Goal: Find specific page/section: Find specific page/section

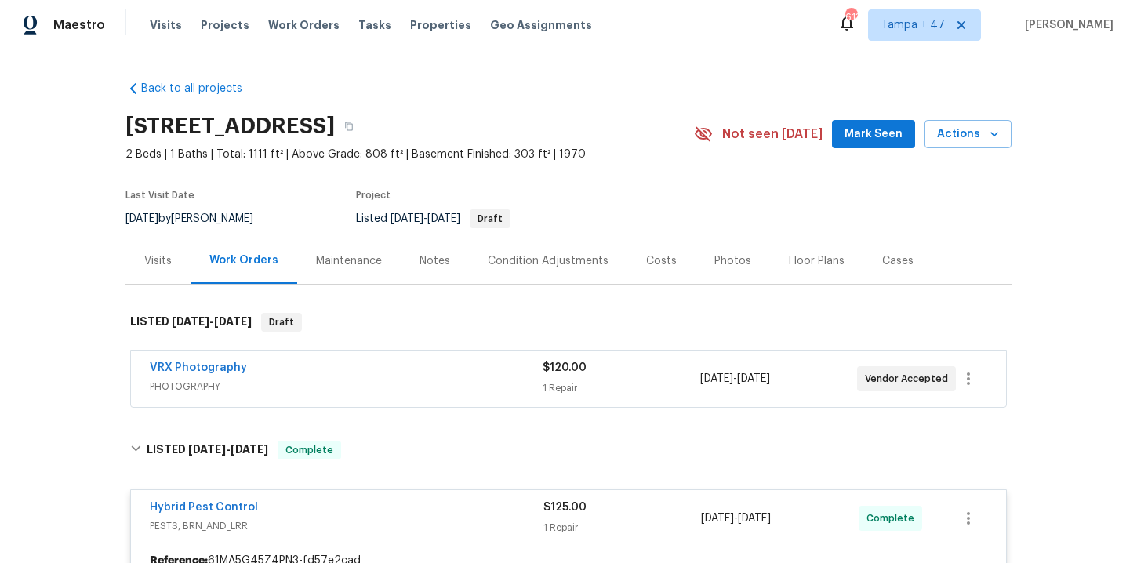
click at [303, 24] on span "Work Orders" at bounding box center [303, 25] width 71 height 16
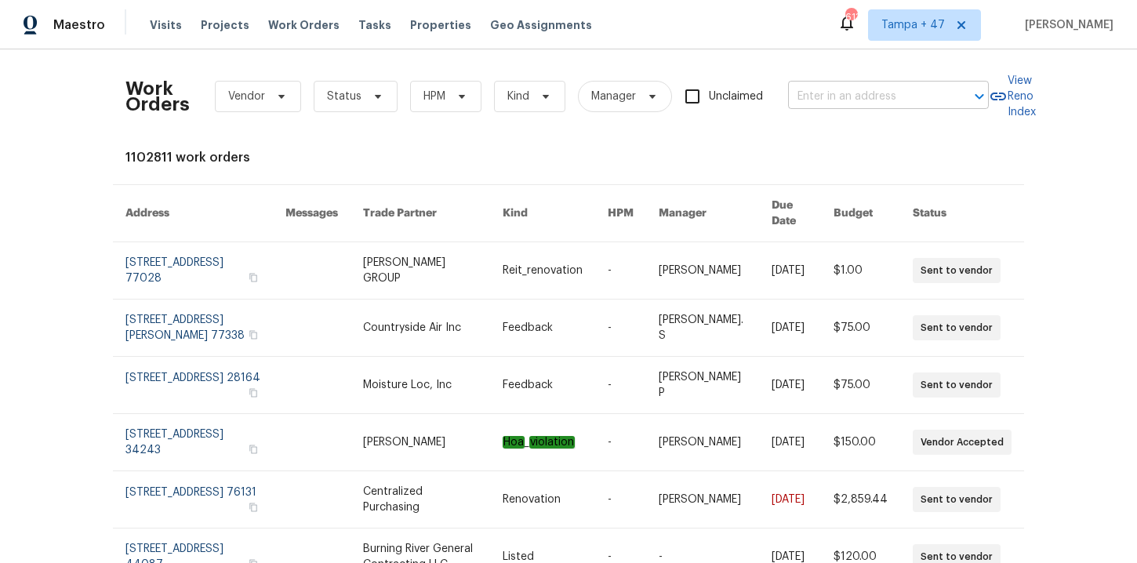
click at [832, 96] on input "text" at bounding box center [866, 97] width 157 height 24
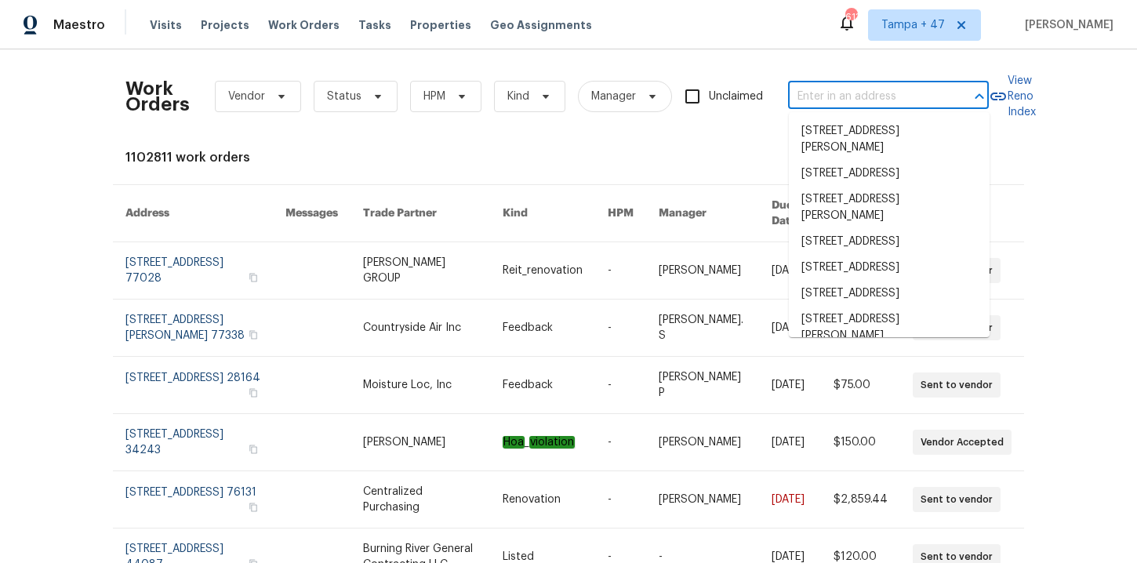
paste input "[STREET_ADDRESS][PERSON_NAME]"
type input "[STREET_ADDRESS][PERSON_NAME]"
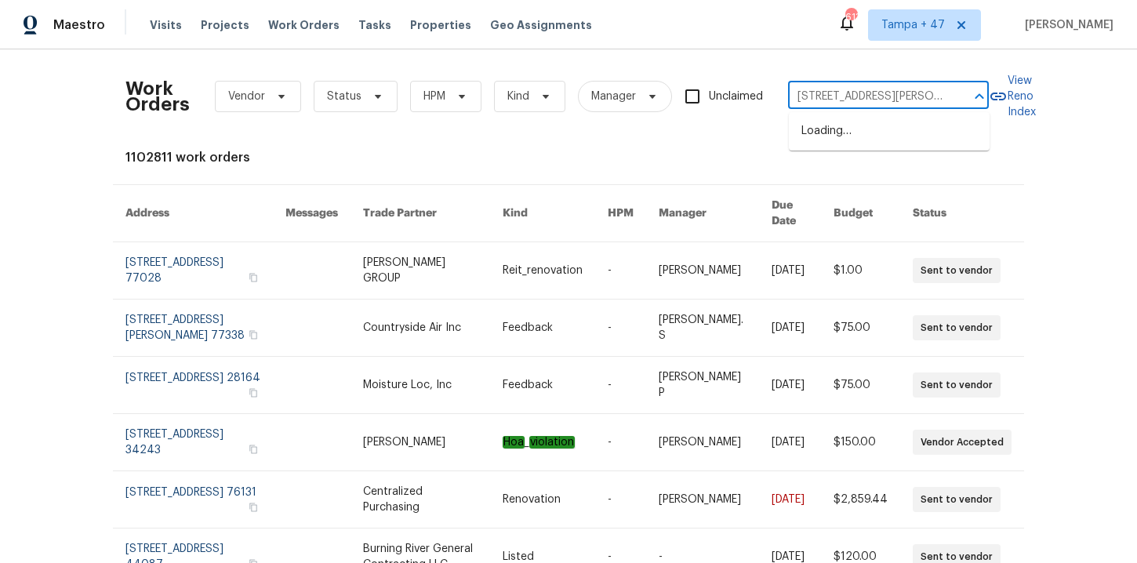
scroll to position [0, 52]
click at [848, 137] on li "[STREET_ADDRESS][PERSON_NAME]" at bounding box center [889, 139] width 201 height 42
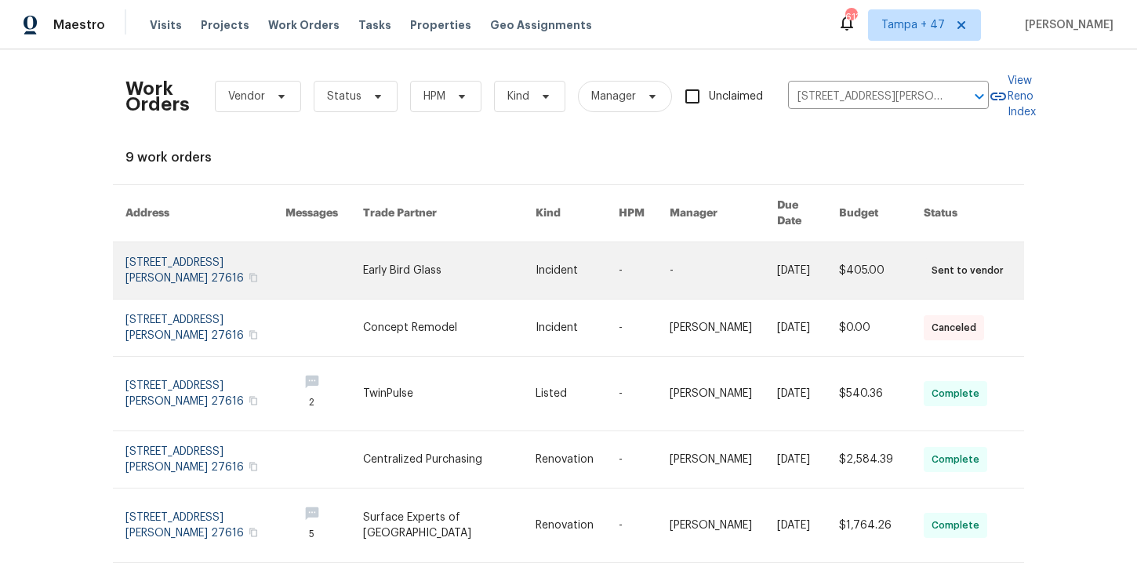
click at [177, 252] on link at bounding box center [205, 270] width 160 height 56
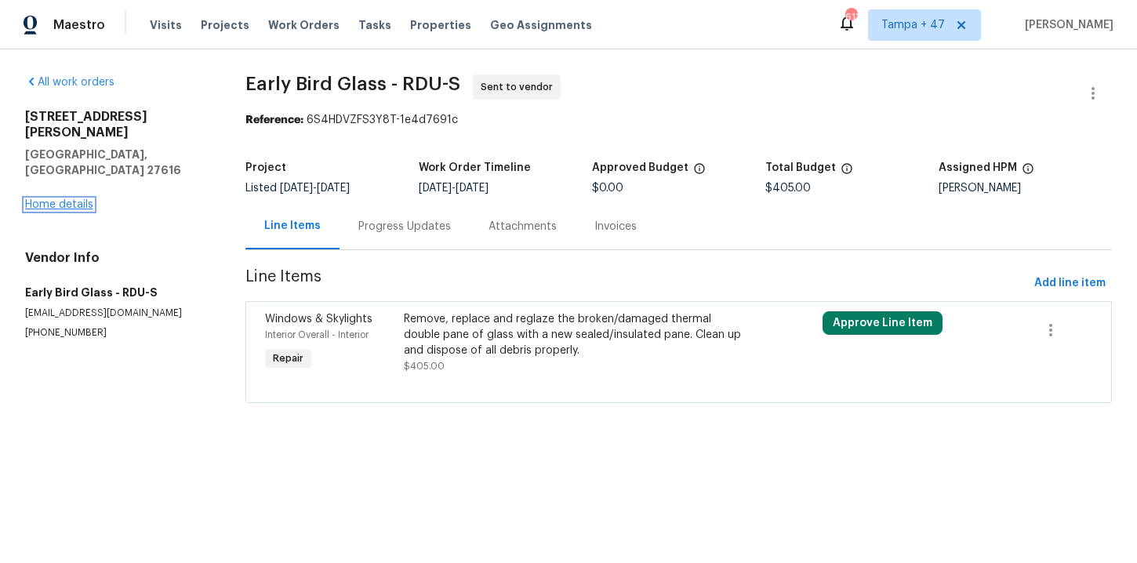
click at [52, 199] on link "Home details" at bounding box center [59, 204] width 68 height 11
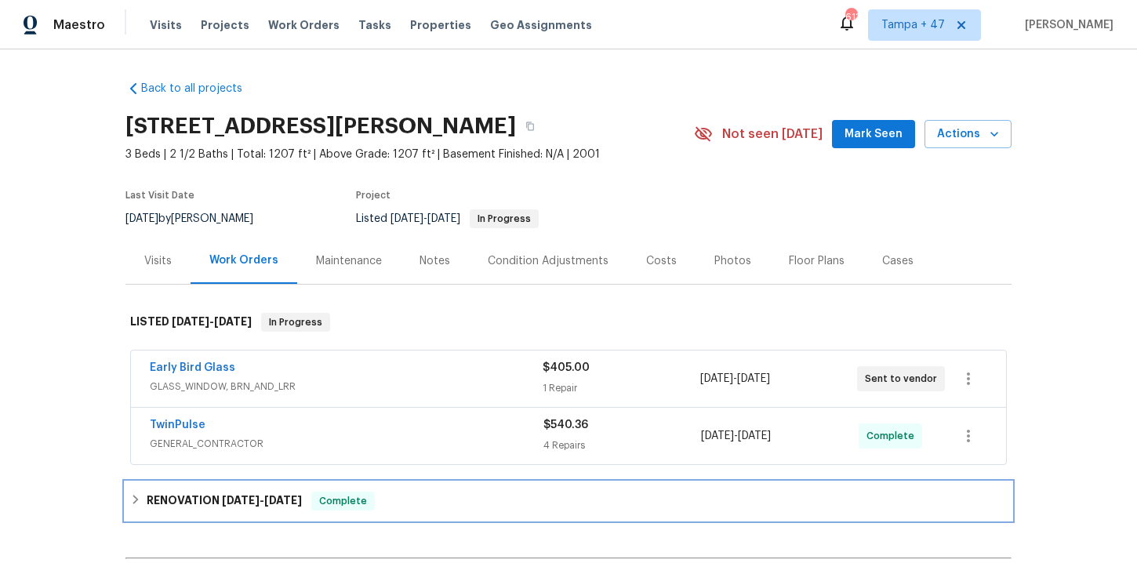
click at [405, 507] on div "RENOVATION [DATE] - [DATE] Complete" at bounding box center [568, 501] width 876 height 19
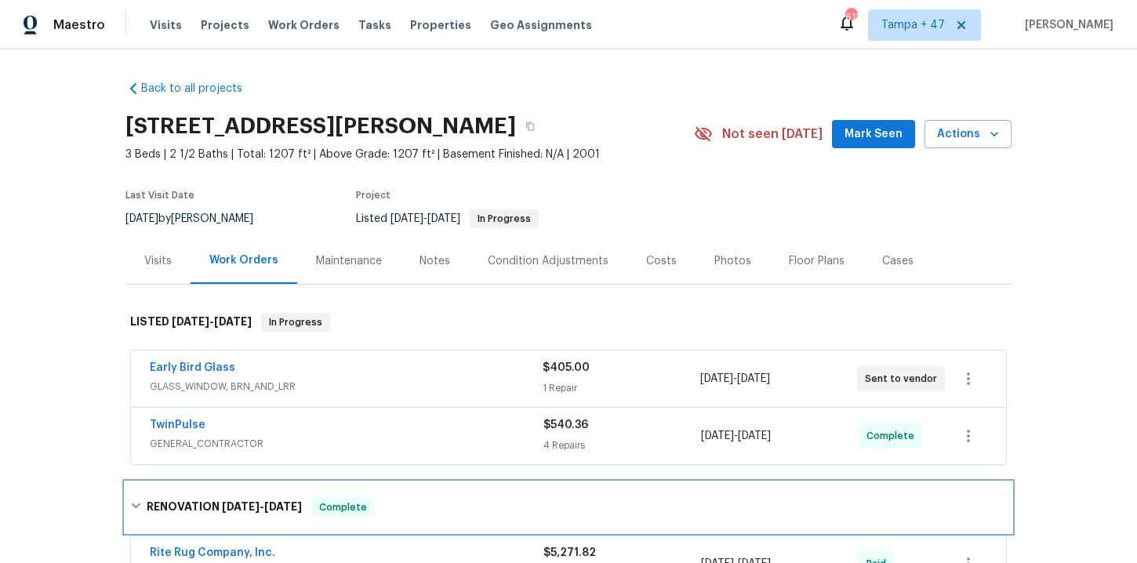
scroll to position [167, 0]
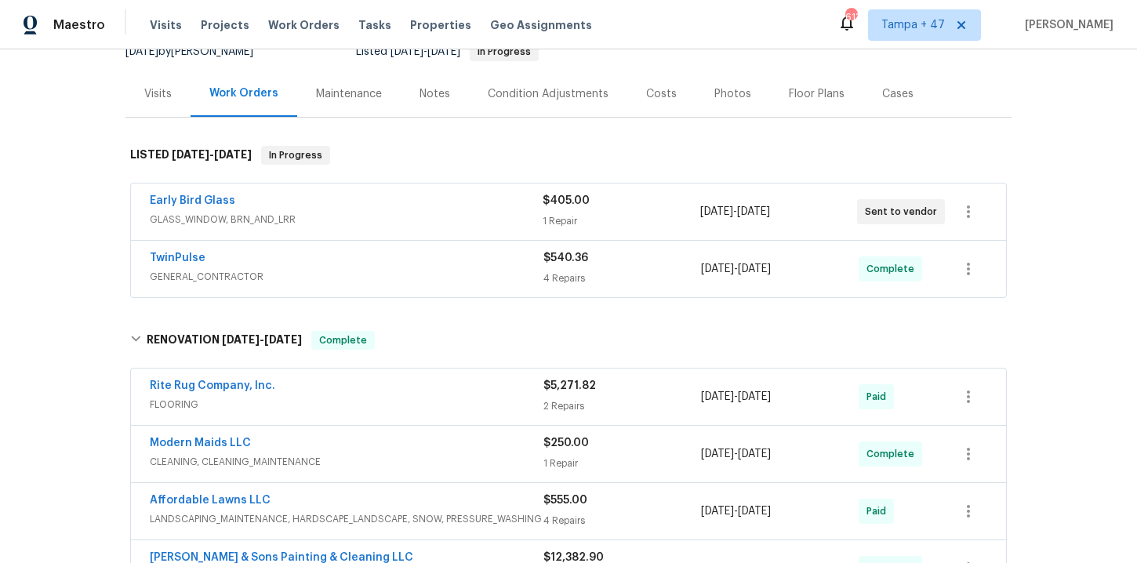
click at [434, 258] on div "TwinPulse" at bounding box center [347, 259] width 394 height 19
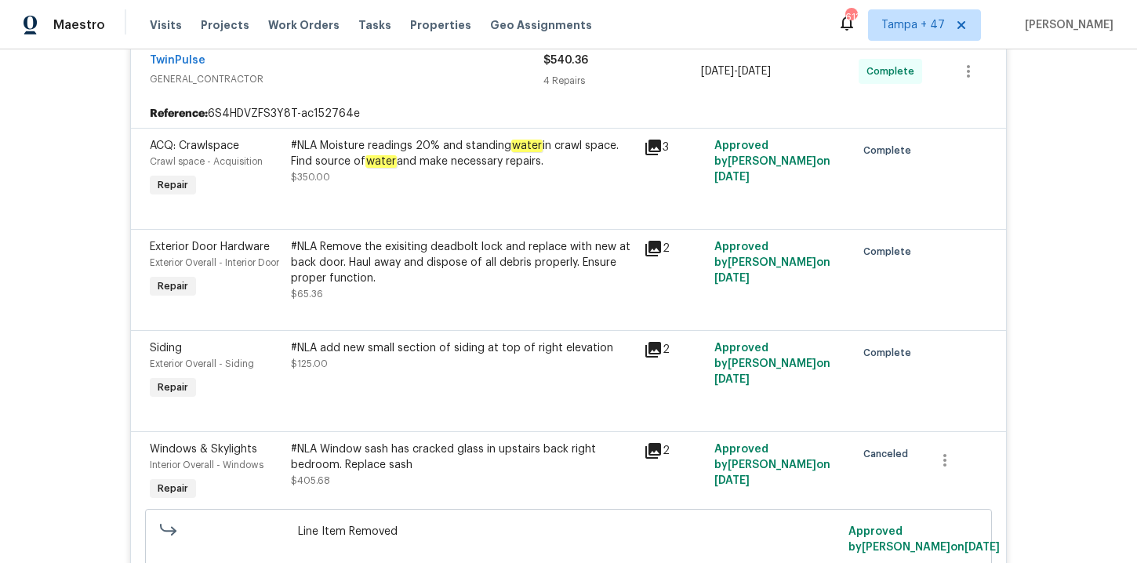
scroll to position [375, 0]
click at [301, 16] on div "Visits Projects Work Orders Tasks Properties Geo Assignments" at bounding box center [380, 24] width 461 height 31
click at [301, 20] on span "Work Orders" at bounding box center [303, 25] width 71 height 16
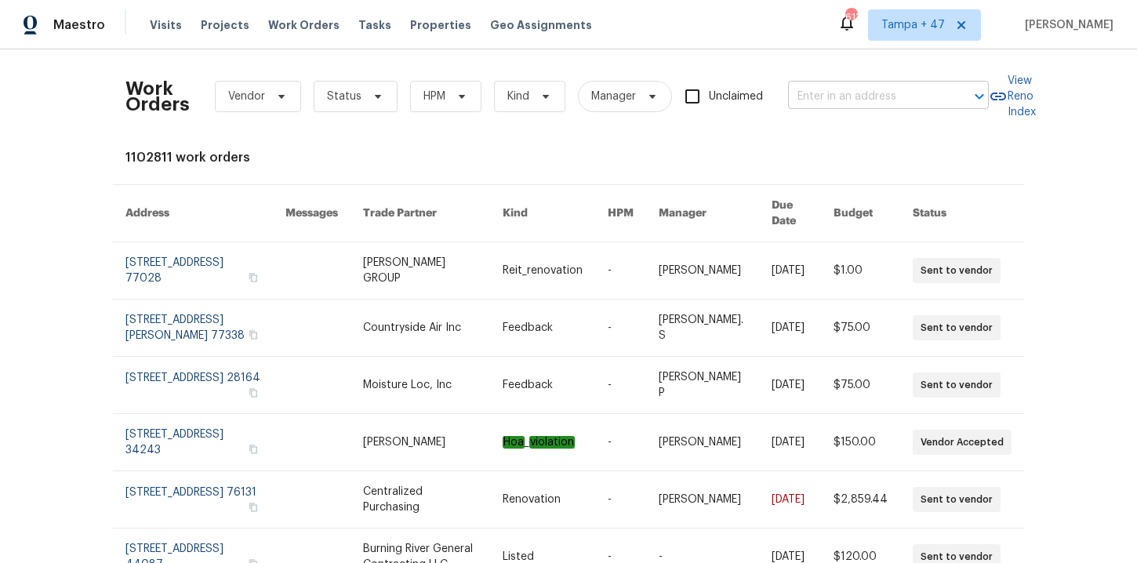
click at [834, 89] on input "text" at bounding box center [866, 97] width 157 height 24
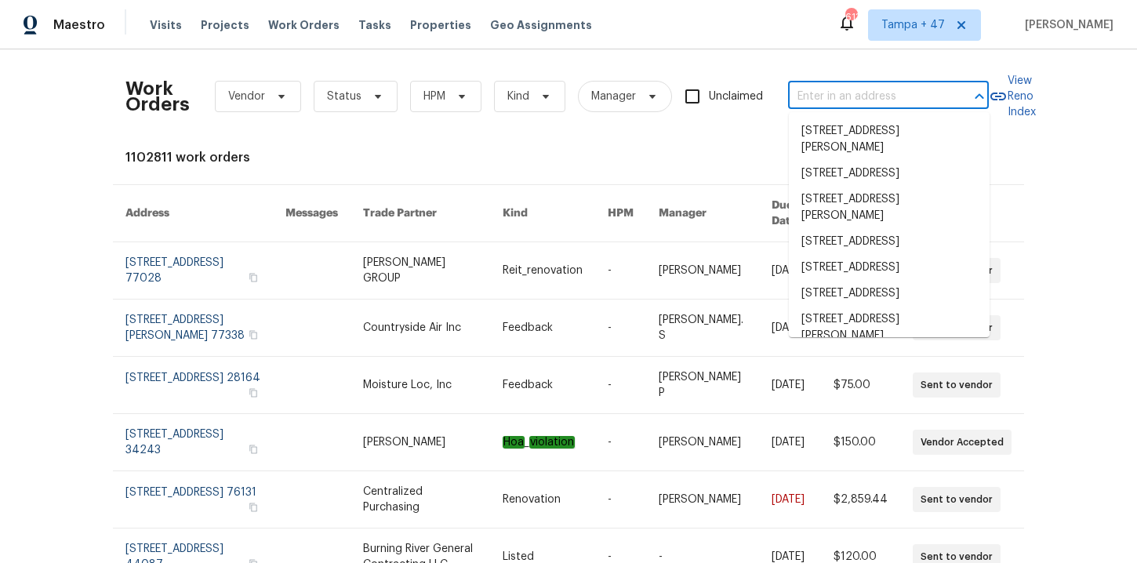
paste input "[STREET_ADDRESS][PERSON_NAME]"
type input "[STREET_ADDRESS][PERSON_NAME]"
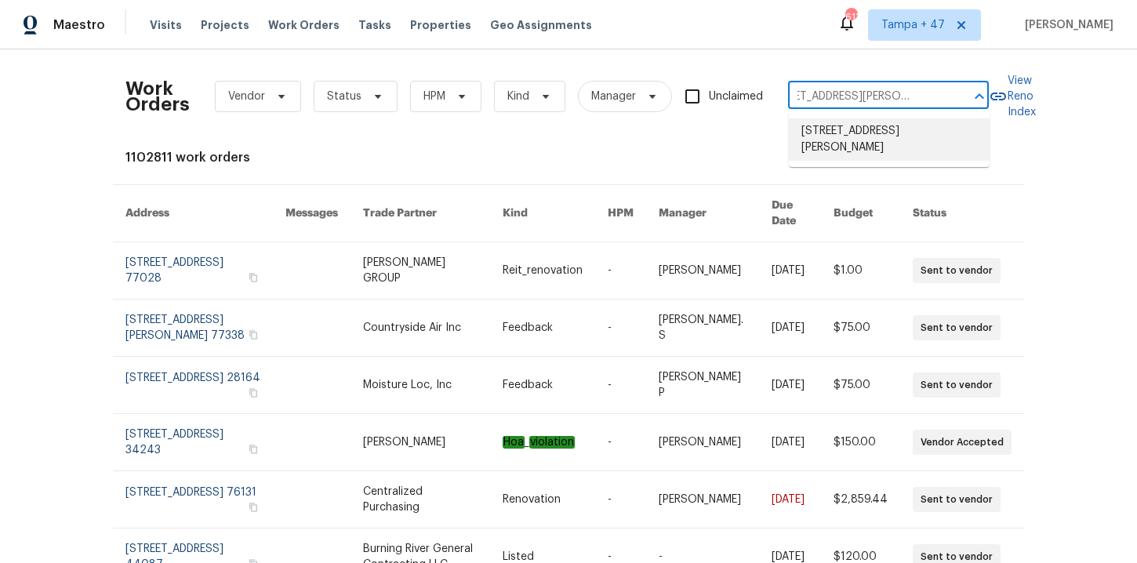
click at [851, 151] on li "[STREET_ADDRESS][PERSON_NAME]" at bounding box center [889, 139] width 201 height 42
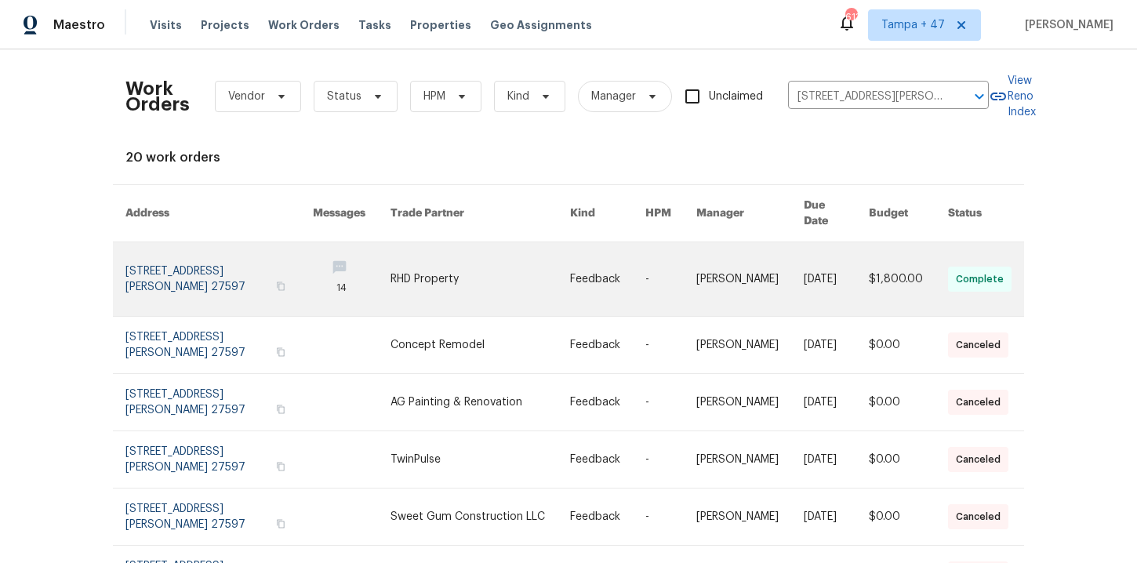
click at [170, 264] on link at bounding box center [218, 279] width 187 height 74
